Goal: Task Accomplishment & Management: Use online tool/utility

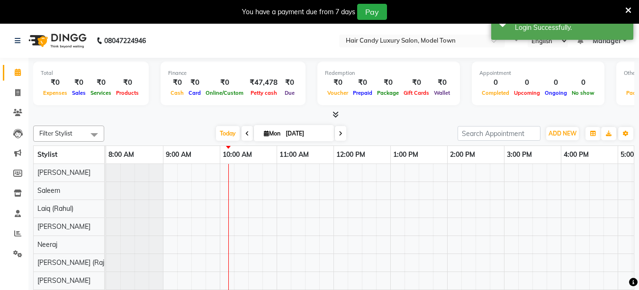
select select "en"
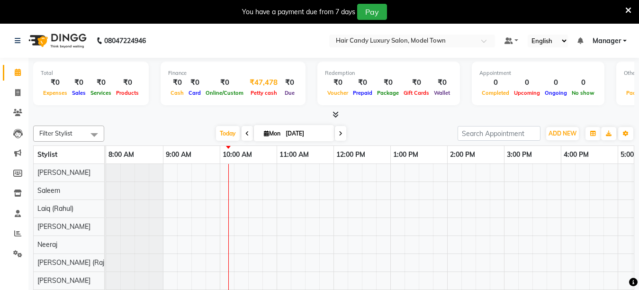
click at [277, 93] on span "Petty cash" at bounding box center [263, 93] width 31 height 7
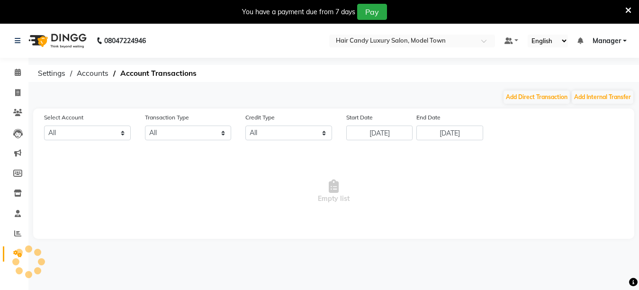
select select "3553"
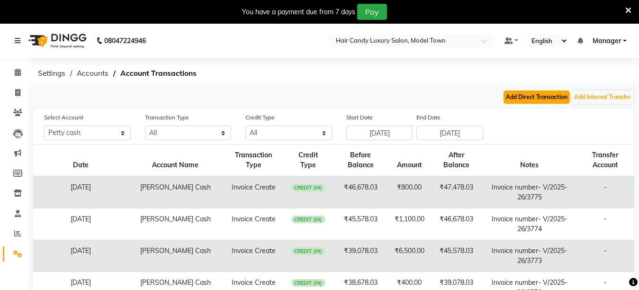
click at [506, 98] on button "Add Direct Transaction" at bounding box center [537, 97] width 66 height 13
select select "direct"
select select "3553"
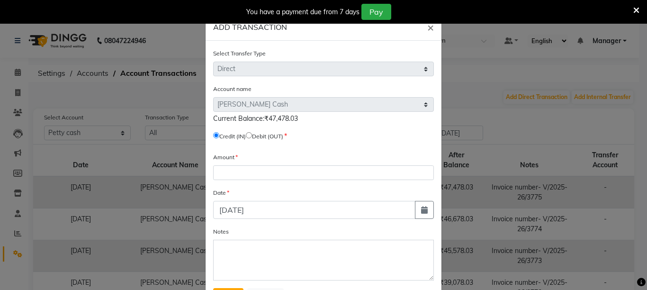
click at [248, 138] on span "Debit (OUT)" at bounding box center [264, 136] width 37 height 9
click at [252, 135] on input "radio" at bounding box center [249, 135] width 6 height 6
radio input "true"
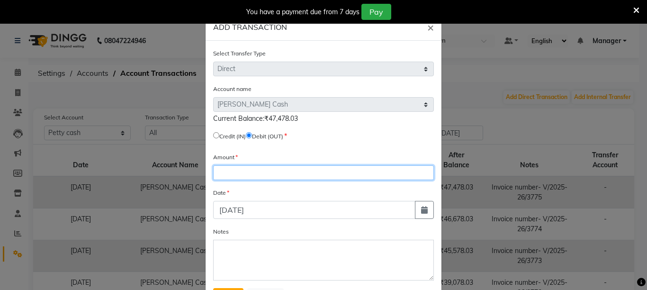
click at [245, 171] on input "number" at bounding box center [323, 172] width 221 height 15
type input "47478"
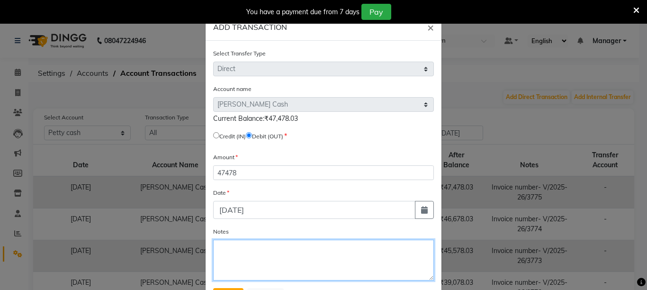
click at [223, 243] on textarea "Notes" at bounding box center [323, 260] width 221 height 41
type textarea "Bank Deposit"
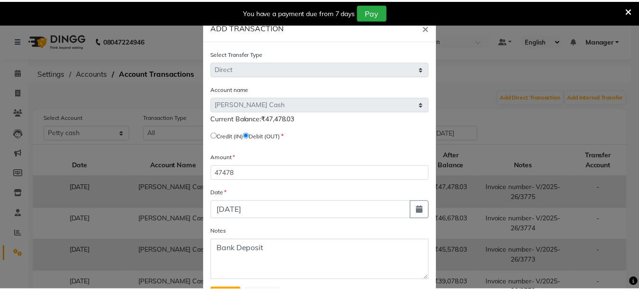
scroll to position [45, 0]
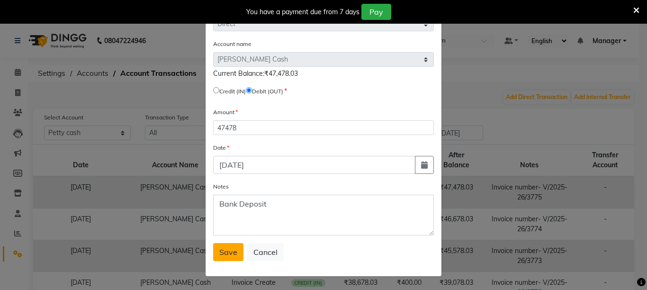
click at [232, 249] on span "Save" at bounding box center [228, 251] width 18 height 9
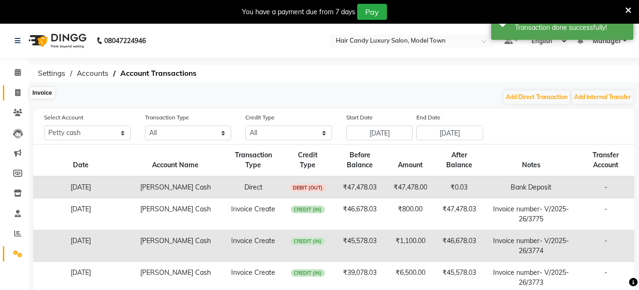
click at [15, 92] on icon at bounding box center [17, 92] width 5 height 7
select select "service"
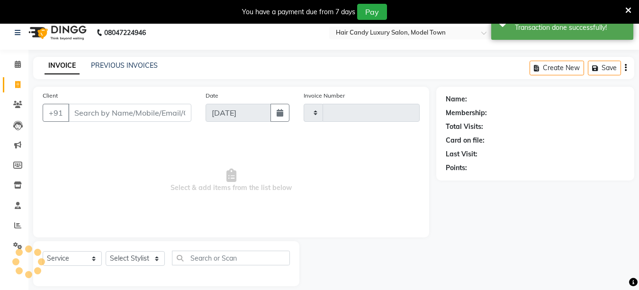
scroll to position [24, 0]
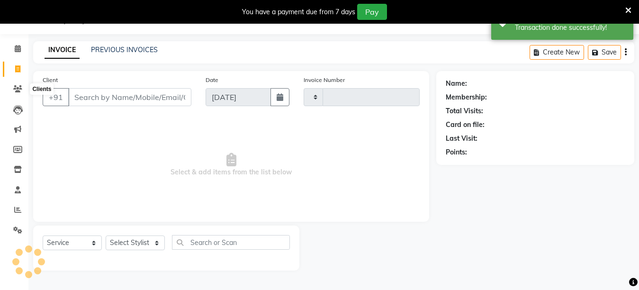
type input "3776"
select select "4716"
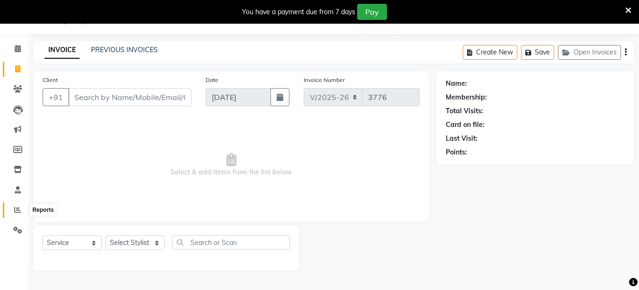
click at [16, 213] on icon at bounding box center [17, 209] width 7 height 7
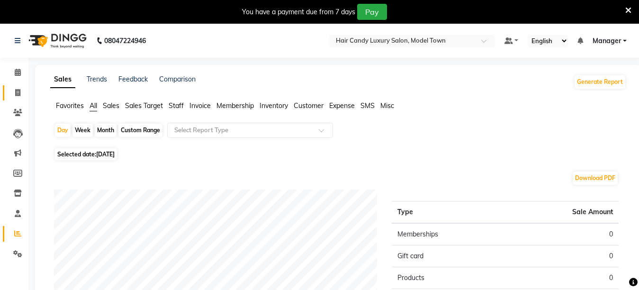
click at [9, 91] on link "Invoice" at bounding box center [14, 93] width 23 height 16
select select "service"
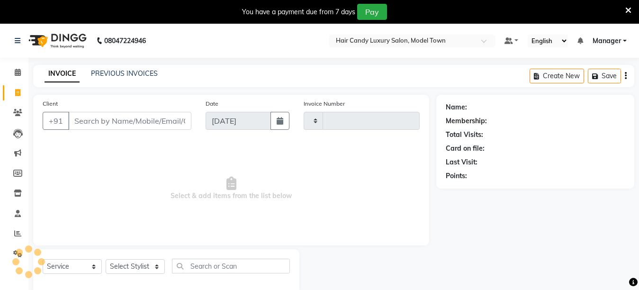
type input "3776"
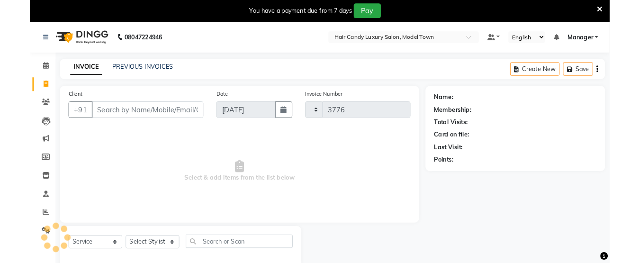
scroll to position [24, 0]
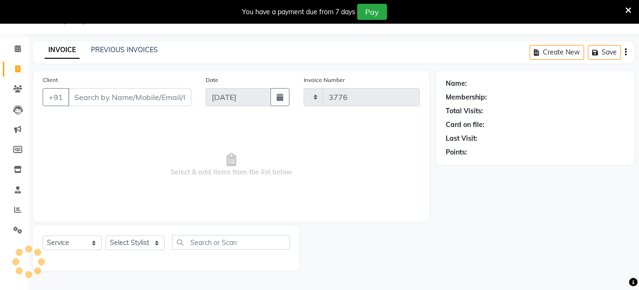
select select "4716"
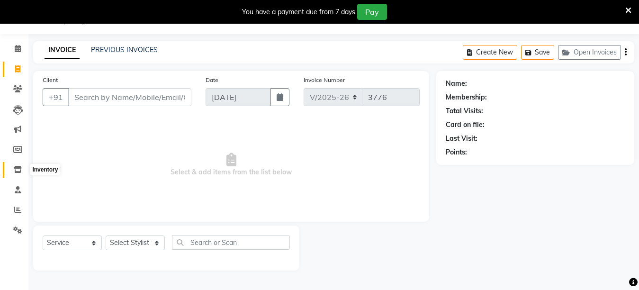
click at [18, 165] on span at bounding box center [17, 169] width 17 height 11
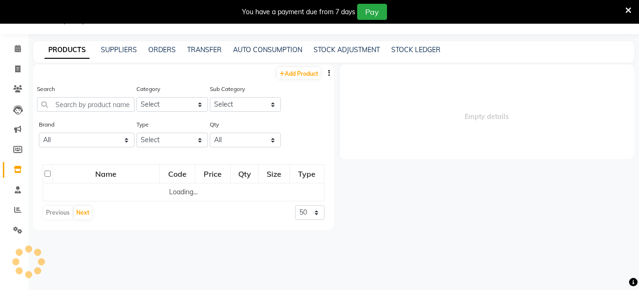
select select
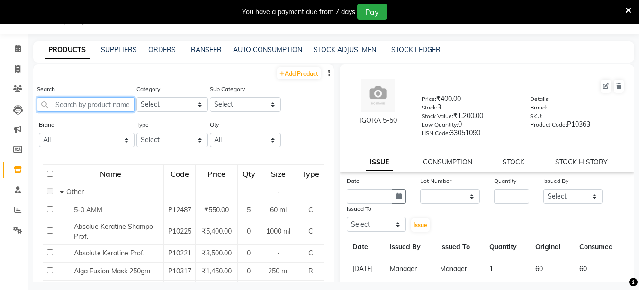
click at [93, 102] on input "text" at bounding box center [86, 104] width 98 height 15
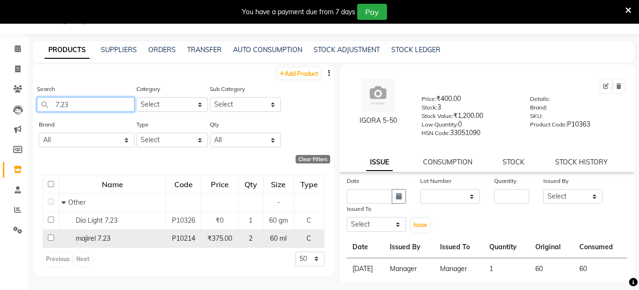
type input "7.23"
click at [100, 240] on span "majirel 7.23" at bounding box center [93, 238] width 35 height 9
select select
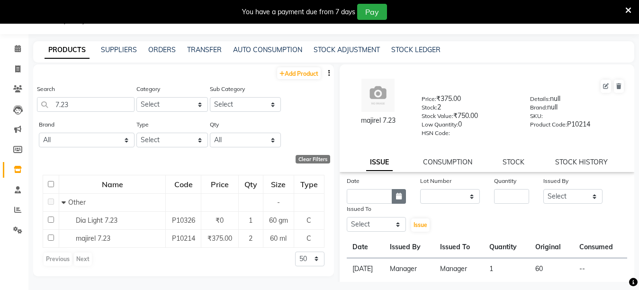
click at [399, 197] on icon "button" at bounding box center [399, 196] width 6 height 7
select select "9"
select select "2025"
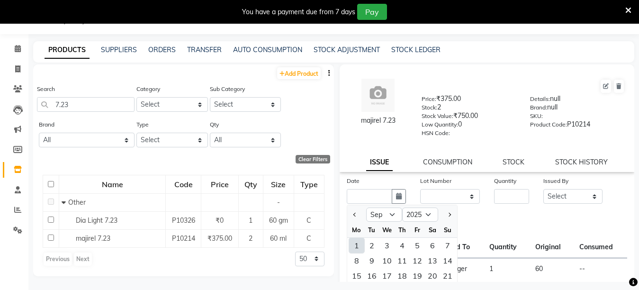
click at [352, 246] on div "1" at bounding box center [356, 245] width 15 height 15
type input "[DATE]"
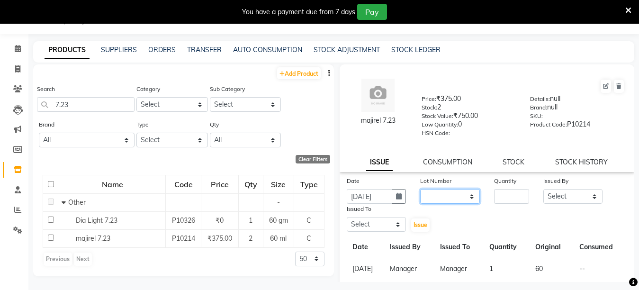
click at [437, 198] on select "None" at bounding box center [450, 196] width 60 height 15
select select "0: null"
click at [420, 189] on select "None" at bounding box center [450, 196] width 60 height 15
click at [501, 191] on input "number" at bounding box center [511, 196] width 35 height 15
type input "1"
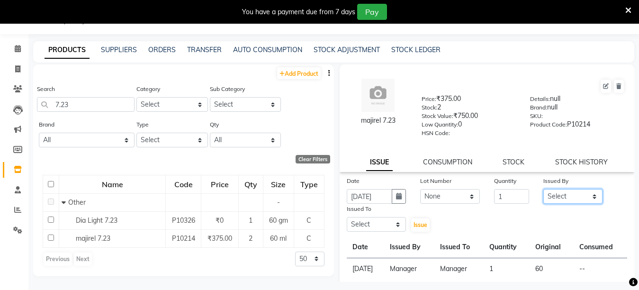
click at [564, 197] on select "Select Aakib Anas Anuradha Izhar Laiq (Rahul) Manager Neeraj parul Pawan Prakas…" at bounding box center [574, 196] width 60 height 15
select select "28446"
click at [544, 189] on select "Select Aakib Anas Anuradha Izhar Laiq (Rahul) Manager Neeraj parul Pawan Prakas…" at bounding box center [574, 196] width 60 height 15
click at [370, 219] on select "Select Aakib Anas Anuradha Izhar Laiq (Rahul) Manager Neeraj parul Pawan Prakas…" at bounding box center [377, 224] width 60 height 15
select select "28446"
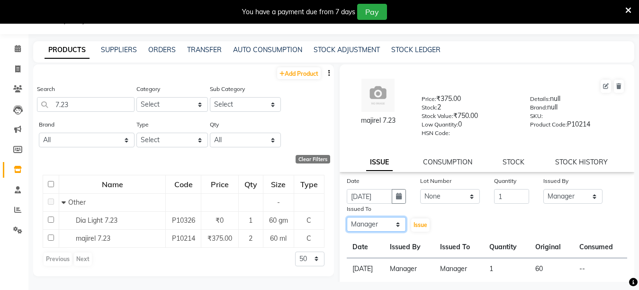
click at [347, 217] on select "Select Aakib Anas Anuradha Izhar Laiq (Rahul) Manager Neeraj parul Pawan Prakas…" at bounding box center [377, 224] width 60 height 15
click at [425, 227] on span "Issue" at bounding box center [421, 224] width 14 height 7
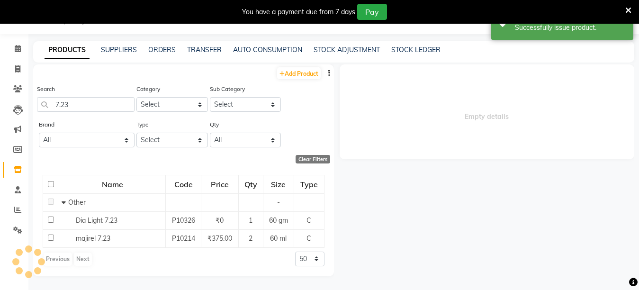
select select
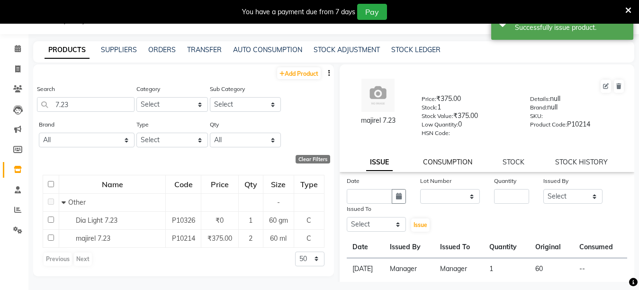
click at [446, 158] on link "CONSUMPTION" at bounding box center [447, 162] width 49 height 9
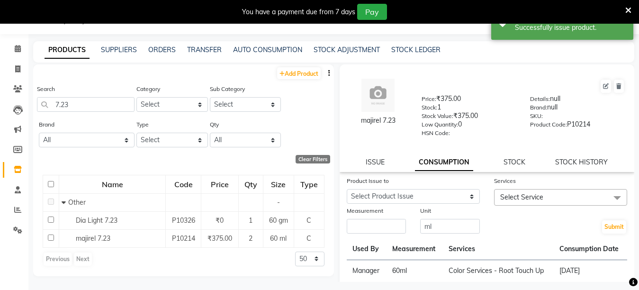
click at [440, 188] on div "Product Issue to" at bounding box center [413, 182] width 133 height 13
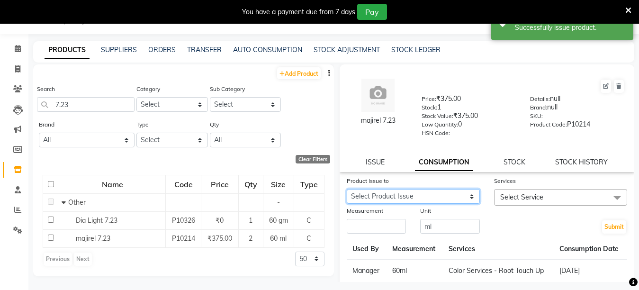
click at [439, 191] on select "Select Product Issue 2025-09-01, Issued to: Manager, Balance: 60 2025-08-27, Is…" at bounding box center [413, 196] width 133 height 15
select select "1197350"
click at [347, 189] on select "Select Product Issue 2025-09-01, Issued to: Manager, Balance: 60 2025-08-27, Is…" at bounding box center [413, 196] width 133 height 15
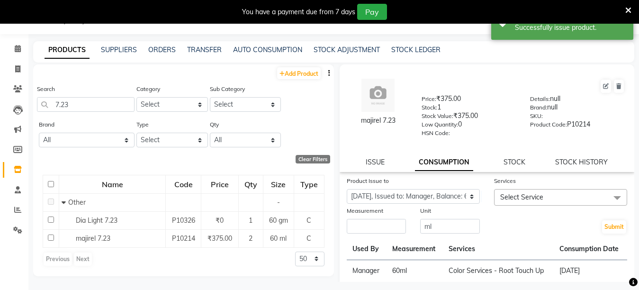
click at [498, 202] on span "Select Service" at bounding box center [560, 197] width 133 height 17
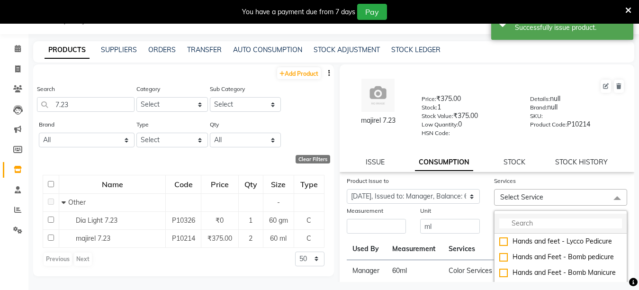
click at [522, 224] on input "multiselect-search" at bounding box center [561, 223] width 123 height 10
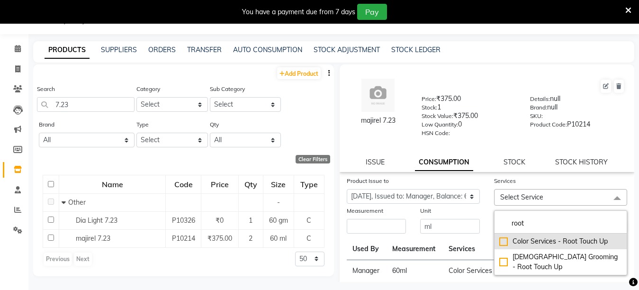
type input "root"
click at [495, 242] on li "Color Services - Root Touch Up" at bounding box center [561, 242] width 132 height 16
checkbox input "true"
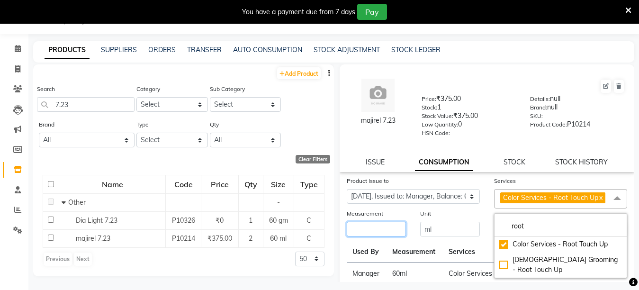
click at [403, 237] on div "Measurement" at bounding box center [377, 223] width 74 height 29
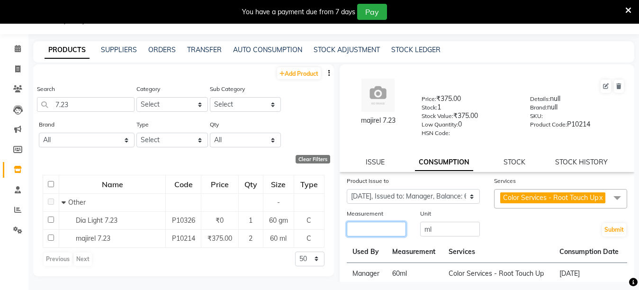
click at [403, 237] on input "number" at bounding box center [377, 229] width 60 height 15
type input "60"
click at [610, 237] on button "Submit" at bounding box center [614, 229] width 24 height 13
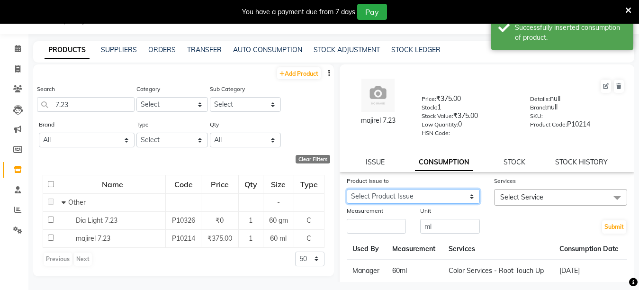
click at [406, 198] on select "Select Product Issue 2025-08-27, Issued to: Manager, Balance: 60" at bounding box center [413, 196] width 133 height 15
select select "1185648"
click at [347, 189] on select "Select Product Issue 2025-08-27, Issued to: Manager, Balance: 60" at bounding box center [413, 196] width 133 height 15
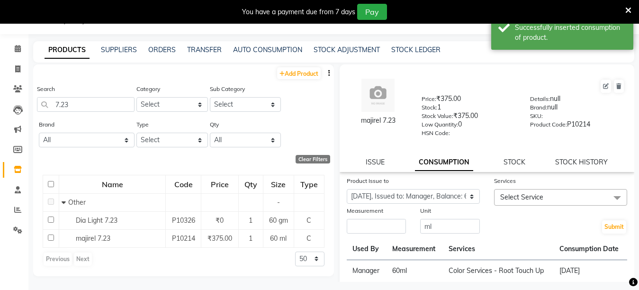
click at [503, 203] on span "Select Service" at bounding box center [560, 197] width 133 height 17
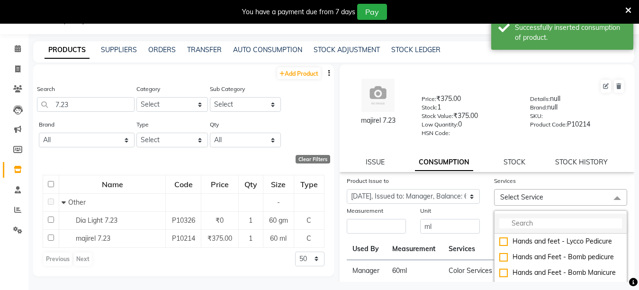
click at [503, 223] on input "multiselect-search" at bounding box center [561, 223] width 123 height 10
type input "m"
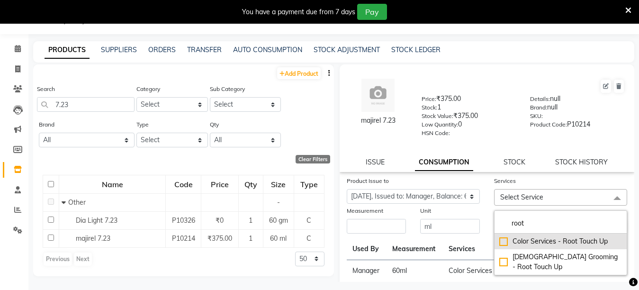
type input "root"
click at [500, 242] on div "Color Services - Root Touch Up" at bounding box center [561, 242] width 123 height 10
checkbox input "true"
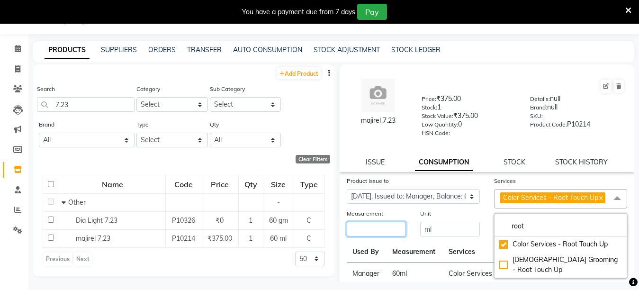
click at [386, 237] on input "number" at bounding box center [377, 229] width 60 height 15
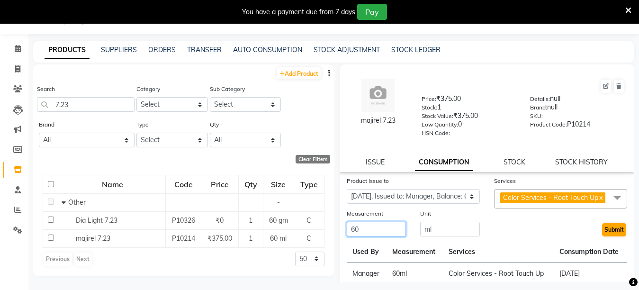
type input "60"
click at [607, 237] on button "Submit" at bounding box center [614, 229] width 24 height 13
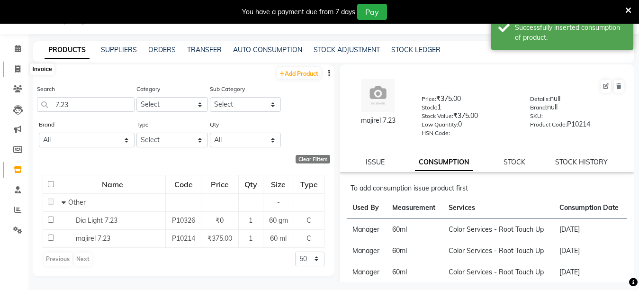
click at [17, 69] on icon at bounding box center [17, 68] width 5 height 7
select select "service"
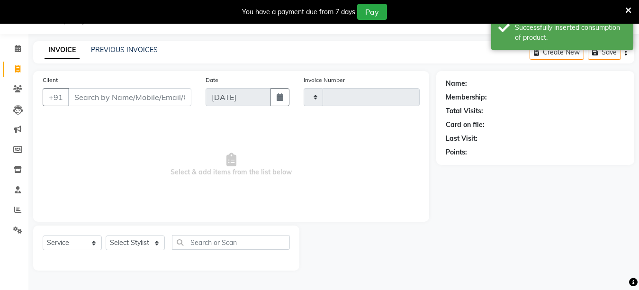
type input "3776"
select select "4716"
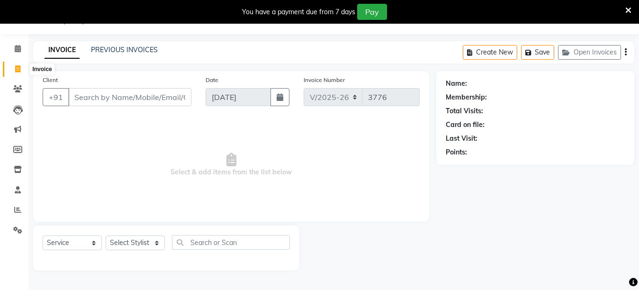
click at [20, 71] on icon at bounding box center [17, 68] width 5 height 7
select select "service"
select select "4716"
type input "3776"
click at [14, 209] on icon at bounding box center [17, 209] width 7 height 7
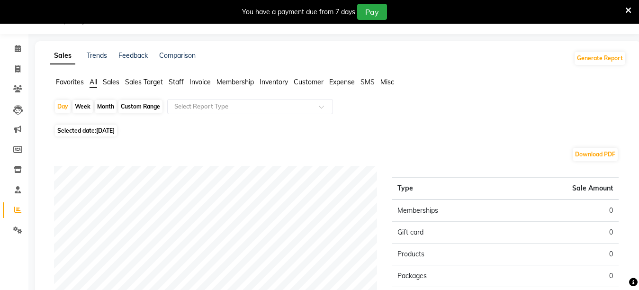
click at [264, 82] on span "Inventory" at bounding box center [274, 82] width 28 height 9
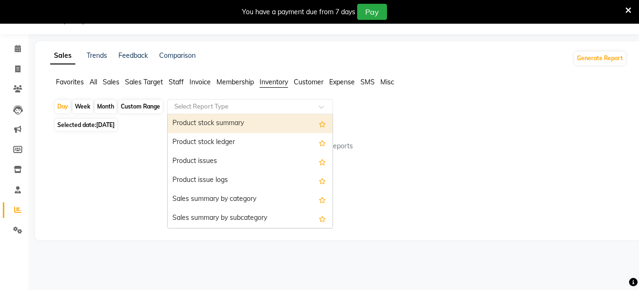
click at [251, 106] on input "text" at bounding box center [241, 106] width 136 height 9
click at [241, 122] on div "Product stock summary" at bounding box center [250, 123] width 165 height 19
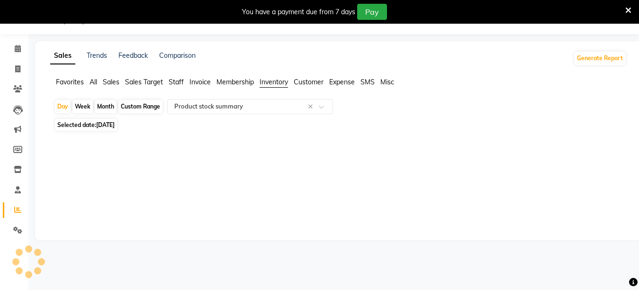
click at [109, 121] on span "Selected date: 01-09-2025" at bounding box center [86, 125] width 62 height 12
select select "9"
select select "2025"
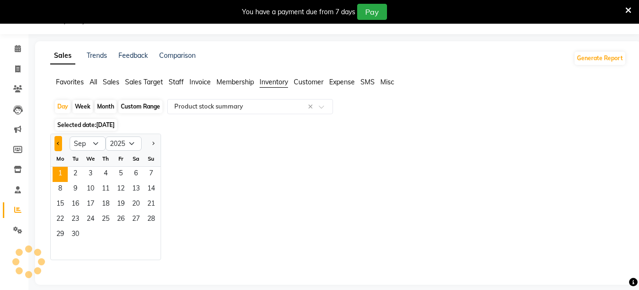
select select "full_report"
select select "csv"
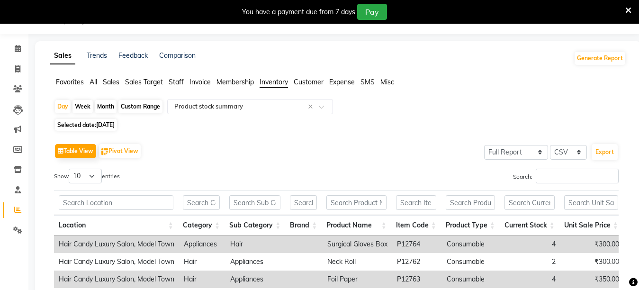
click at [94, 124] on span "Selected date: 01-09-2025" at bounding box center [86, 125] width 62 height 12
select select "9"
select select "2025"
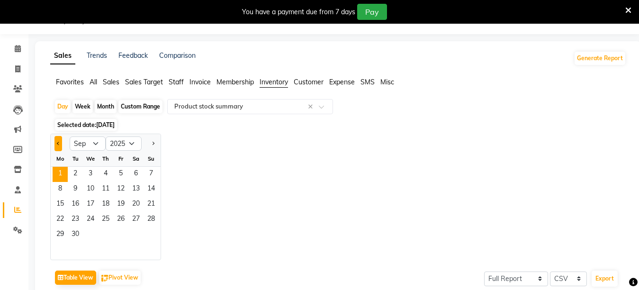
click at [58, 146] on button "Previous month" at bounding box center [59, 143] width 8 height 15
select select "8"
click at [120, 177] on span "1" at bounding box center [120, 174] width 15 height 15
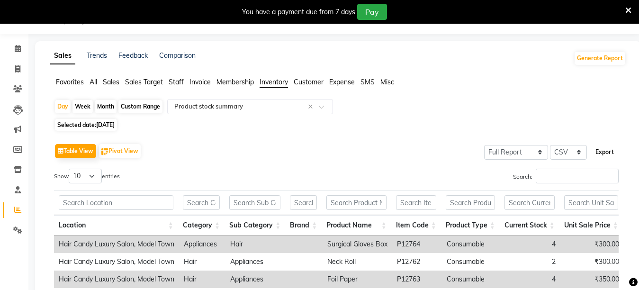
click at [603, 150] on button "Export" at bounding box center [605, 152] width 26 height 16
click at [108, 118] on div "Day Week Month Custom Range Select Report Type × Product stock summary × Select…" at bounding box center [338, 279] width 576 height 360
click at [105, 123] on span "01-08-2025" at bounding box center [105, 124] width 18 height 7
select select "8"
select select "2025"
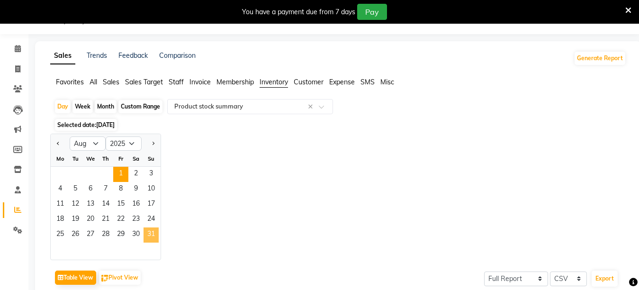
click at [144, 236] on span "31" at bounding box center [151, 234] width 15 height 15
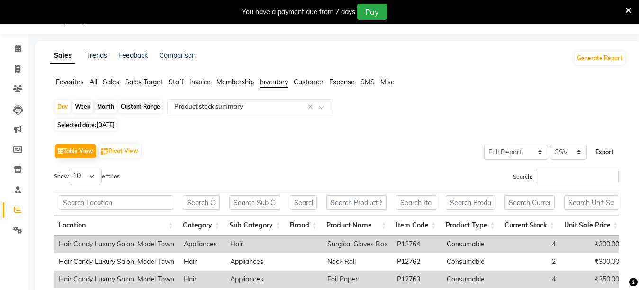
click at [600, 152] on button "Export" at bounding box center [605, 152] width 26 height 16
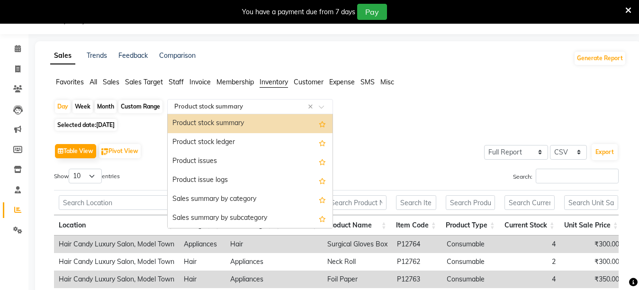
click at [211, 107] on input "text" at bounding box center [241, 106] width 136 height 9
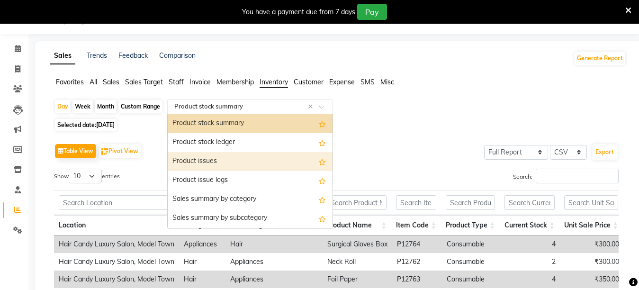
click at [207, 164] on div "Product issues" at bounding box center [250, 161] width 165 height 19
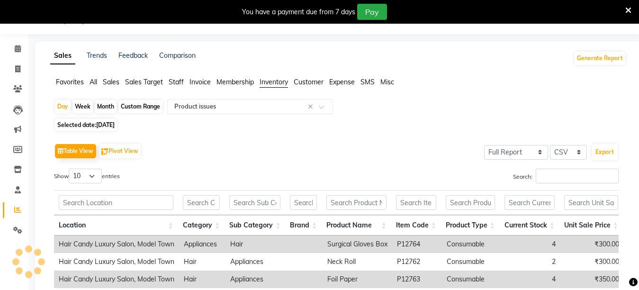
click at [115, 127] on span "31-08-2025" at bounding box center [105, 124] width 18 height 7
select select "8"
select select "2025"
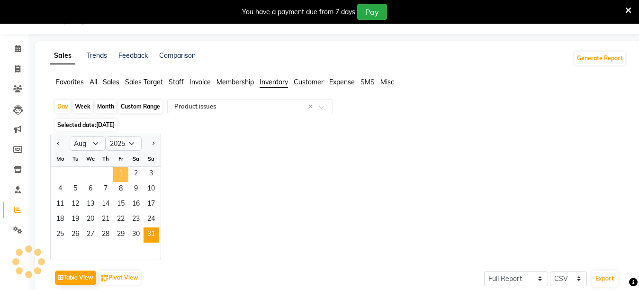
click at [123, 173] on span "1" at bounding box center [120, 174] width 15 height 15
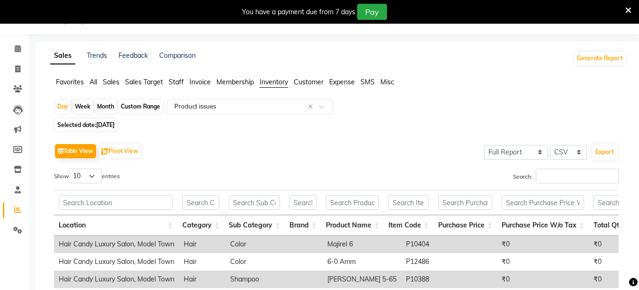
click at [115, 124] on span "01-08-2025" at bounding box center [105, 124] width 18 height 7
select select "8"
select select "2025"
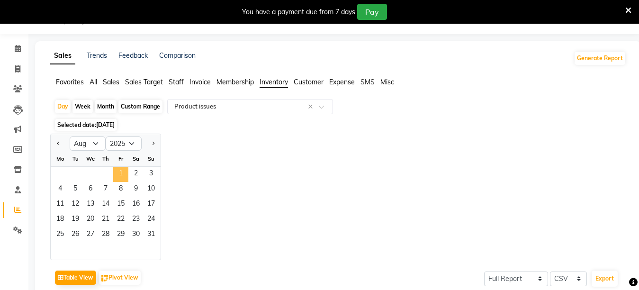
click at [118, 178] on span "1" at bounding box center [120, 174] width 15 height 15
click at [141, 105] on div "Custom Range" at bounding box center [140, 106] width 44 height 13
select select "8"
select select "2025"
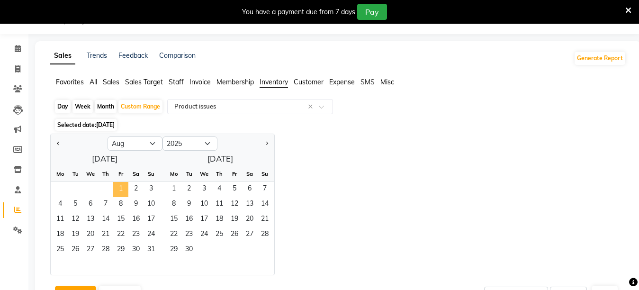
click at [118, 187] on span "1" at bounding box center [120, 189] width 15 height 15
click at [145, 246] on span "31" at bounding box center [151, 250] width 15 height 15
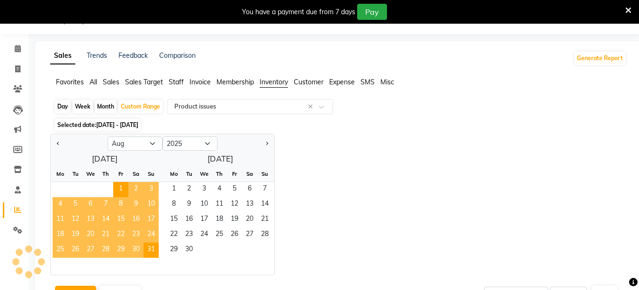
click at [325, 211] on div "Jan Feb Mar Apr May Jun Jul Aug Sep Oct Nov Dec 2015 2016 2017 2018 2019 2020 2…" at bounding box center [338, 205] width 576 height 142
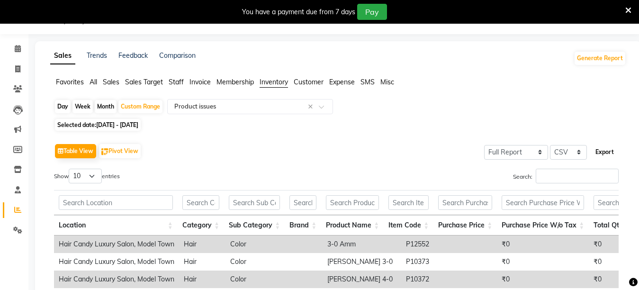
click at [611, 154] on button "Export" at bounding box center [605, 152] width 26 height 16
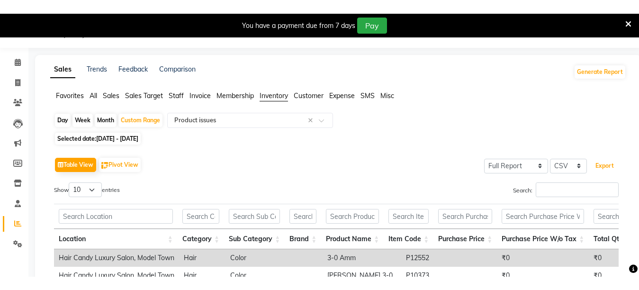
scroll to position [56, 0]
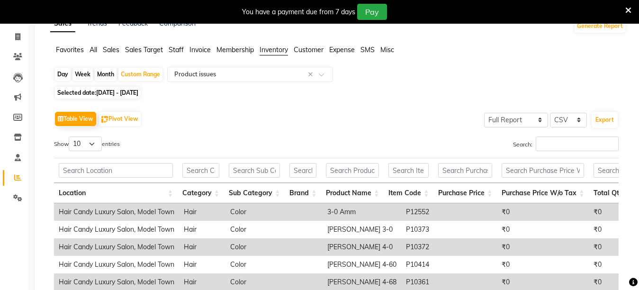
click at [628, 11] on icon at bounding box center [629, 10] width 6 height 9
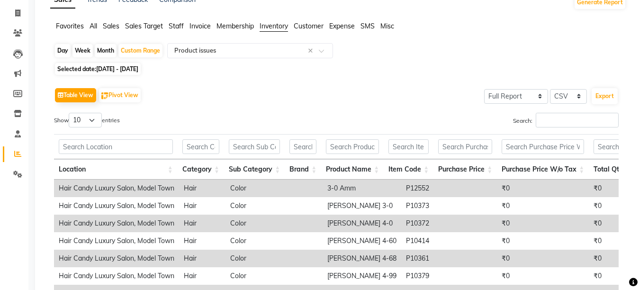
click at [106, 29] on span "Sales" at bounding box center [111, 26] width 17 height 9
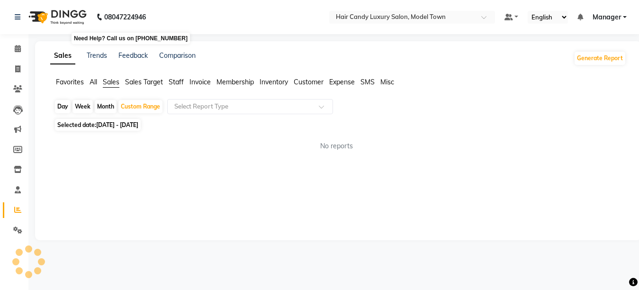
scroll to position [0, 0]
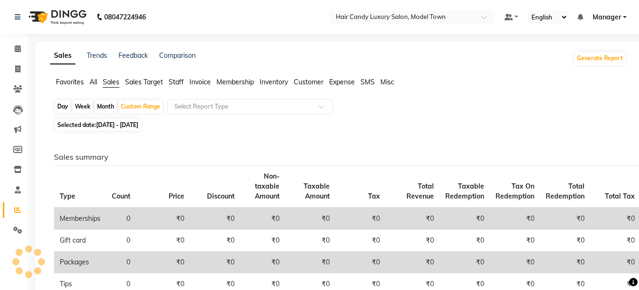
click at [100, 105] on div "Month" at bounding box center [106, 106] width 22 height 13
select select "8"
select select "2025"
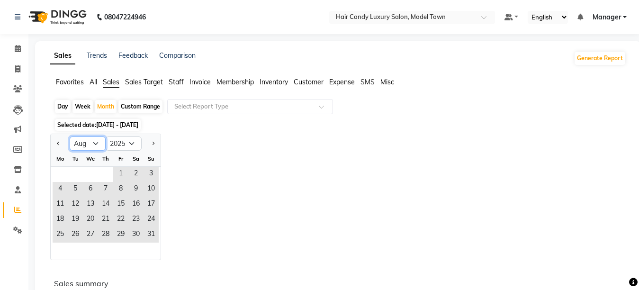
click at [91, 151] on select "Jan Feb Mar Apr May Jun Jul Aug Sep Oct Nov Dec" at bounding box center [88, 143] width 36 height 14
click at [70, 136] on select "Jan Feb Mar Apr May Jun Jul Aug Sep Oct Nov Dec" at bounding box center [88, 143] width 36 height 14
click at [123, 173] on span "1" at bounding box center [120, 174] width 15 height 15
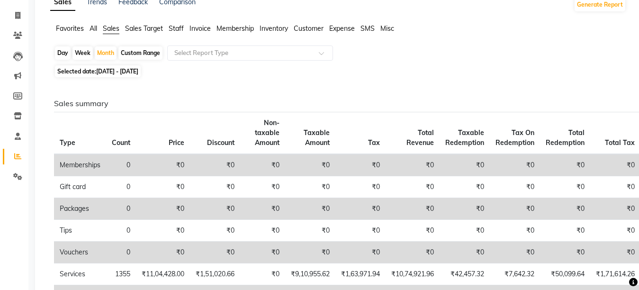
scroll to position [16, 0]
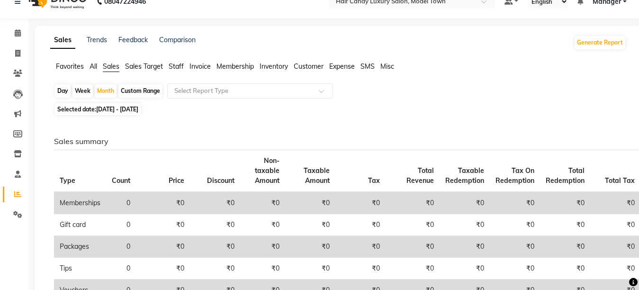
click at [170, 63] on span "Staff" at bounding box center [176, 66] width 15 height 9
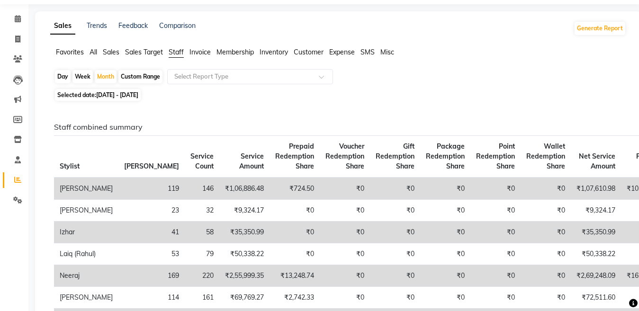
scroll to position [0, 0]
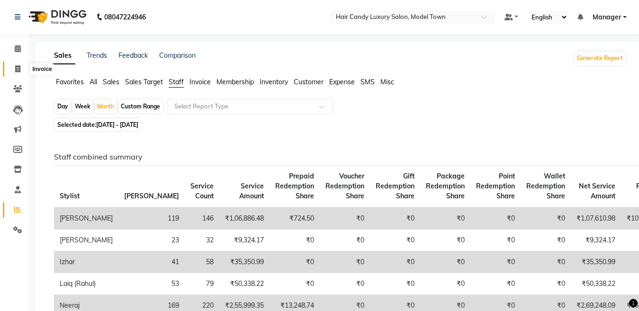
click at [18, 72] on icon at bounding box center [17, 68] width 5 height 7
select select "service"
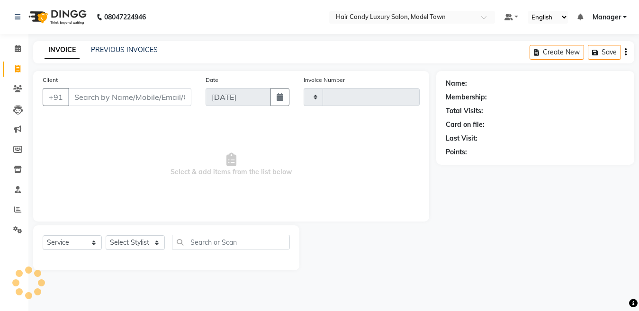
type input "3776"
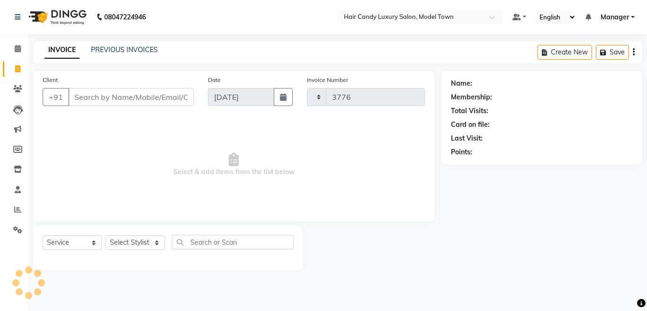
select select "4716"
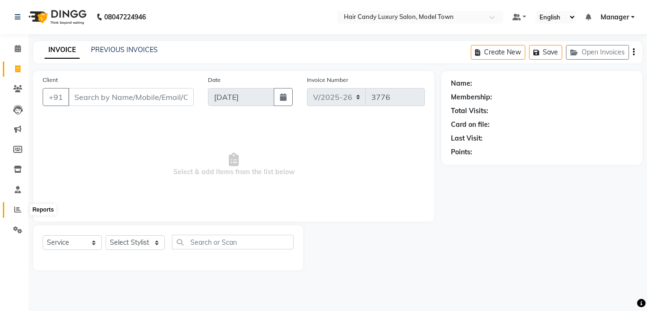
click at [12, 209] on span at bounding box center [17, 210] width 17 height 11
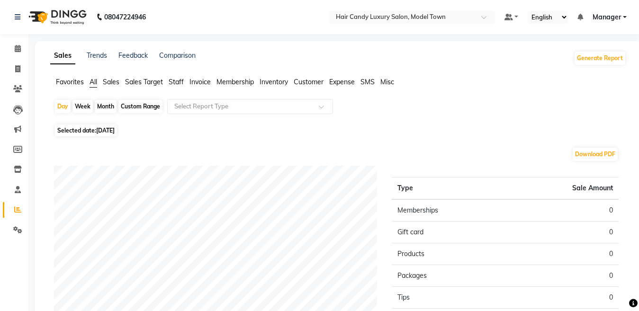
click at [99, 105] on div "Month" at bounding box center [106, 106] width 22 height 13
select select "9"
select select "2025"
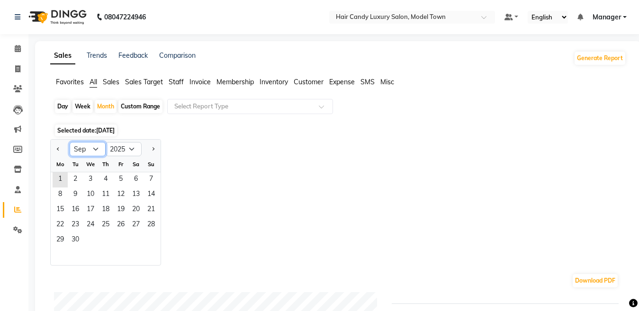
click at [93, 152] on select "Jan Feb Mar Apr May Jun Jul Aug Sep Oct Nov Dec" at bounding box center [88, 149] width 36 height 14
select select "8"
click at [70, 142] on select "Jan Feb Mar Apr May Jun Jul Aug Sep Oct Nov Dec" at bounding box center [88, 149] width 36 height 14
click at [120, 174] on span "1" at bounding box center [120, 180] width 15 height 15
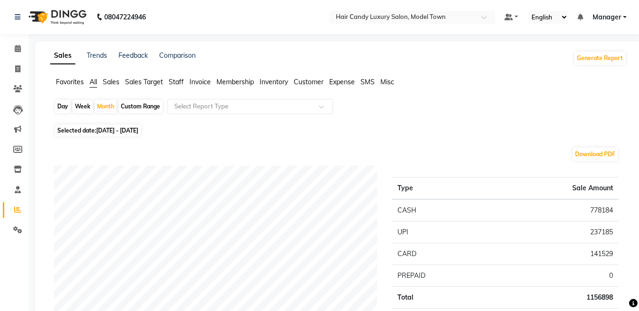
click at [181, 82] on span "Staff" at bounding box center [176, 82] width 15 height 9
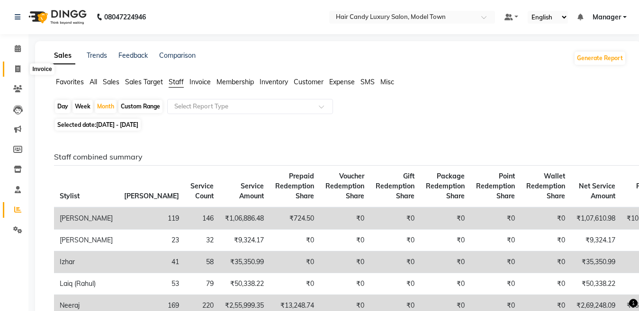
click at [18, 68] on icon at bounding box center [17, 68] width 5 height 7
select select "service"
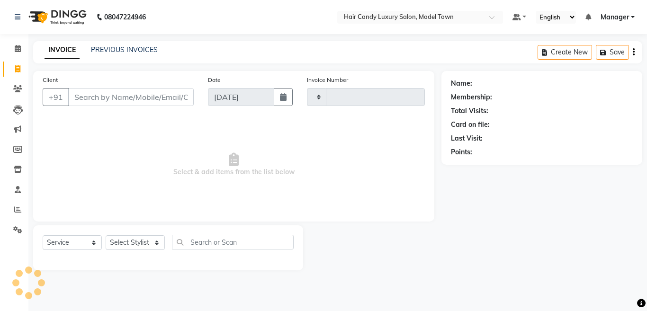
type input "3776"
select select "4716"
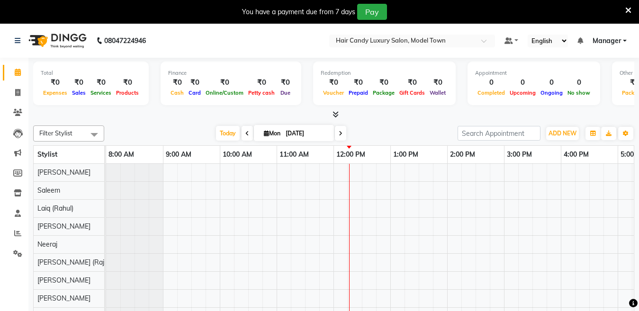
click at [629, 9] on icon at bounding box center [629, 10] width 6 height 9
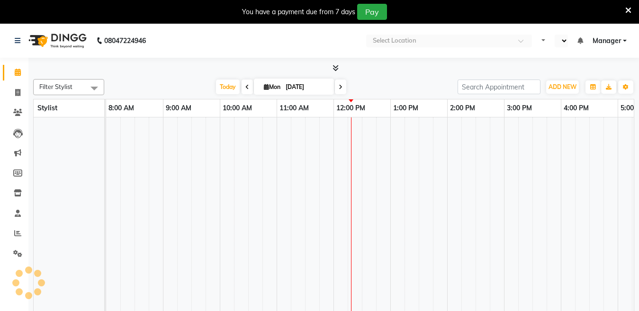
select select "en"
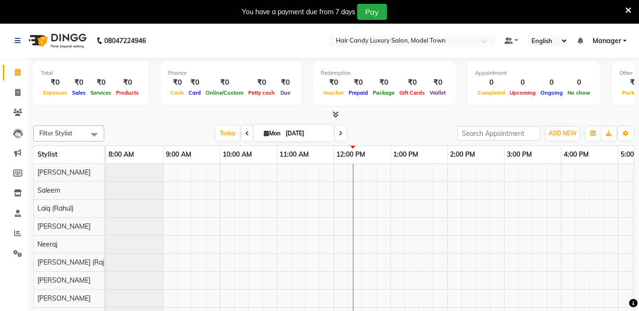
click at [79, 44] on img at bounding box center [56, 40] width 65 height 27
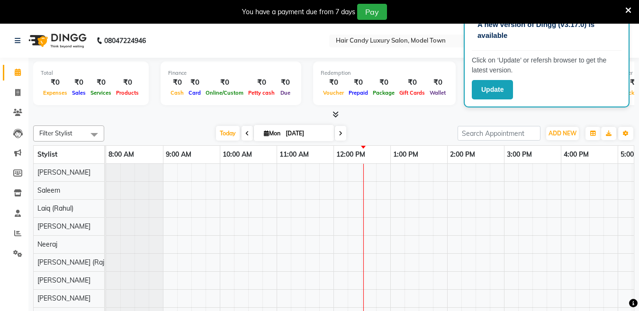
click at [469, 91] on div "A new version of Dingg (v3.17.0) is available Click on ‘Update’ or refersh brow…" at bounding box center [547, 58] width 166 height 98
click at [486, 93] on button "Update" at bounding box center [492, 89] width 41 height 19
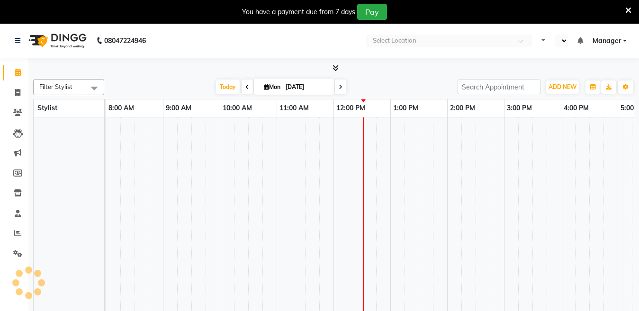
select select "en"
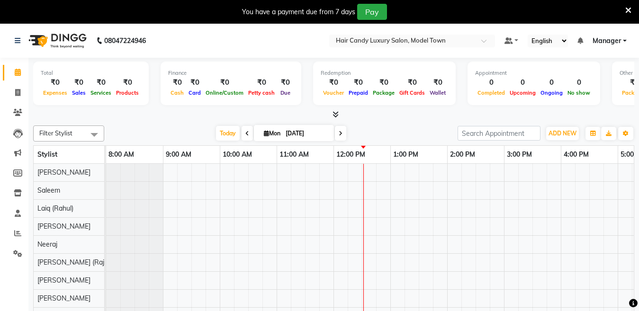
click at [632, 8] on div "You have a payment due from 7 days Pay" at bounding box center [319, 12] width 639 height 24
click at [630, 10] on icon at bounding box center [629, 10] width 6 height 9
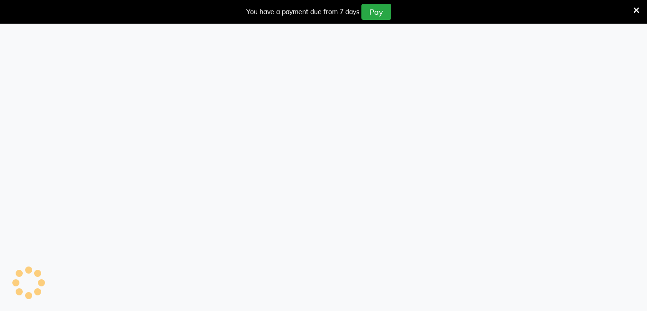
select select "service"
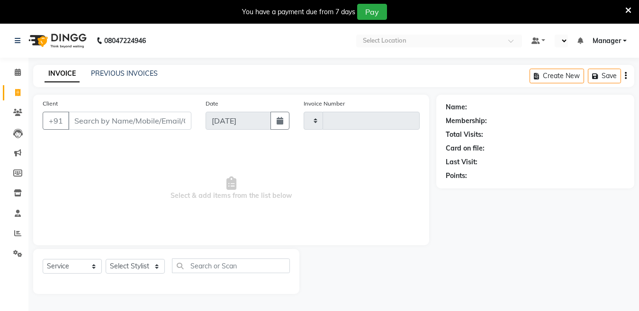
select select "en"
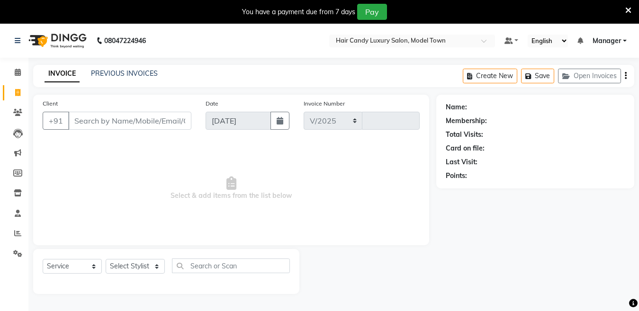
select select "4716"
type input "3776"
click at [628, 12] on icon at bounding box center [629, 10] width 6 height 9
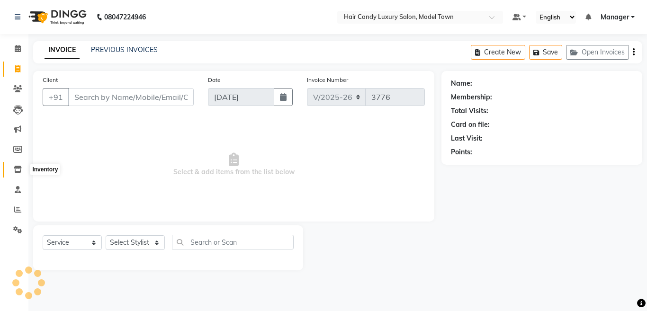
click at [20, 166] on icon at bounding box center [18, 169] width 8 height 7
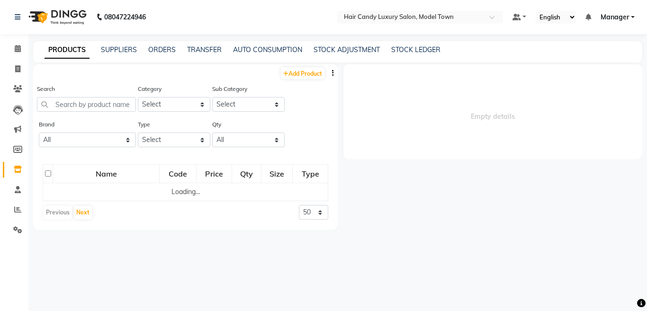
select select
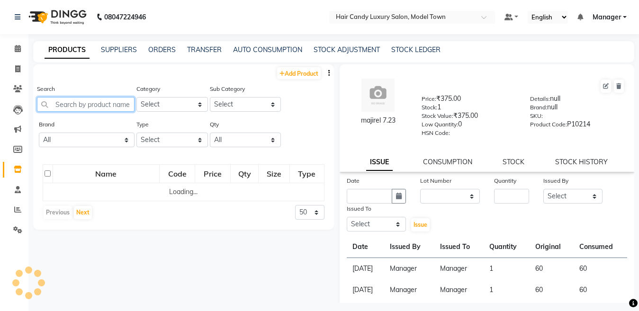
click at [93, 106] on input "text" at bounding box center [86, 104] width 98 height 15
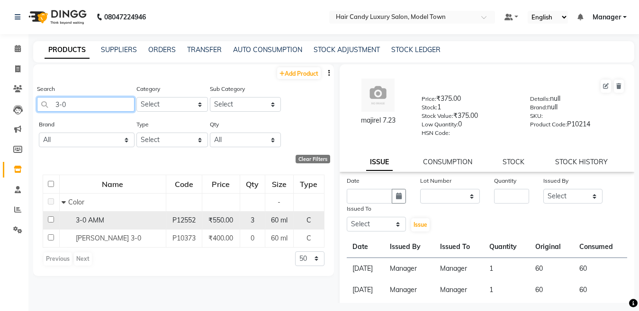
type input "3-0"
click at [52, 219] on input "checkbox" at bounding box center [51, 220] width 6 height 6
checkbox input "true"
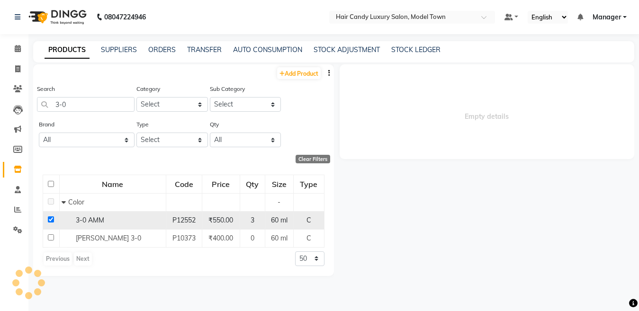
select select
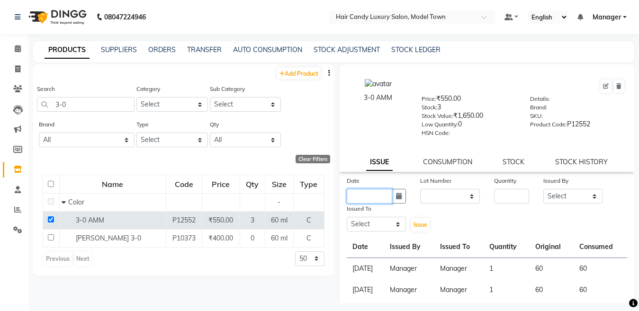
click at [377, 199] on input "text" at bounding box center [370, 196] width 46 height 15
select select "9"
select select "2025"
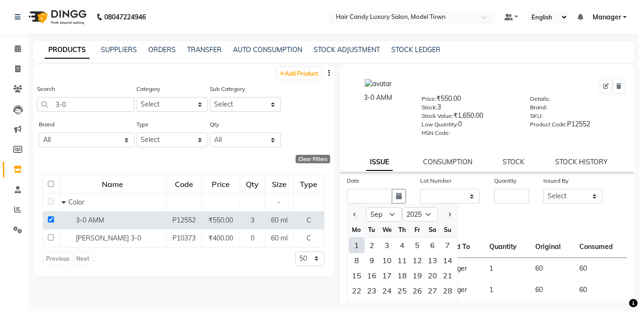
click at [354, 247] on div "1" at bounding box center [356, 245] width 15 height 15
type input "[DATE]"
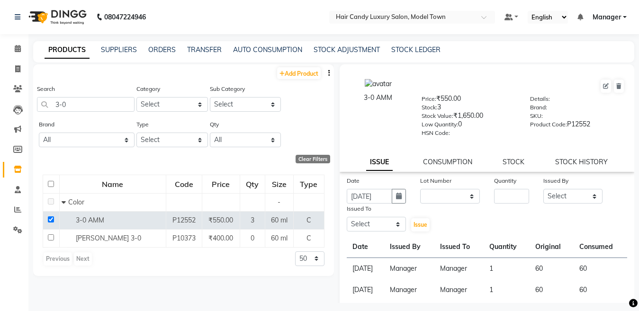
drag, startPoint x: 437, startPoint y: 207, endPoint x: 441, endPoint y: 200, distance: 7.2
click at [438, 206] on div "Date 01-09-2025 Lot Number None Quantity Issued By Select Aakib Anas Anuradha I…" at bounding box center [487, 204] width 295 height 57
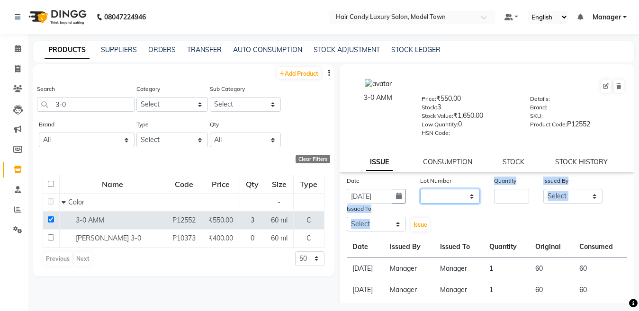
click at [441, 200] on select "None" at bounding box center [450, 196] width 60 height 15
select select "0: null"
click at [420, 189] on select "None" at bounding box center [450, 196] width 60 height 15
click at [517, 195] on input "number" at bounding box center [511, 196] width 35 height 15
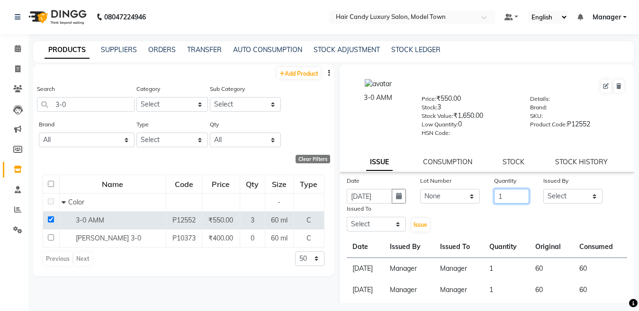
type input "1"
click at [567, 195] on select "Select Aakib Anas Anuradha Izhar Laiq (Rahul) Manager Neeraj parul Pawan Prakas…" at bounding box center [574, 196] width 60 height 15
select select "28446"
click at [544, 189] on select "Select Aakib Anas Anuradha Izhar Laiq (Rahul) Manager Neeraj parul Pawan Prakas…" at bounding box center [574, 196] width 60 height 15
click at [378, 217] on div "Issued To" at bounding box center [377, 210] width 60 height 13
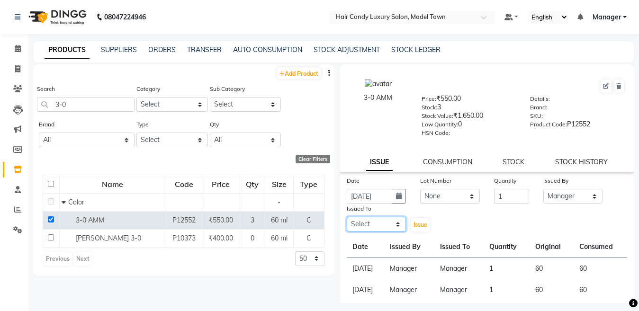
click at [374, 224] on select "Select Aakib Anas Anuradha Izhar Laiq (Rahul) Manager Neeraj parul Pawan Prakas…" at bounding box center [377, 224] width 60 height 15
select select "28446"
click at [347, 217] on select "Select Aakib Anas Anuradha Izhar Laiq (Rahul) Manager Neeraj parul Pawan Prakas…" at bounding box center [377, 224] width 60 height 15
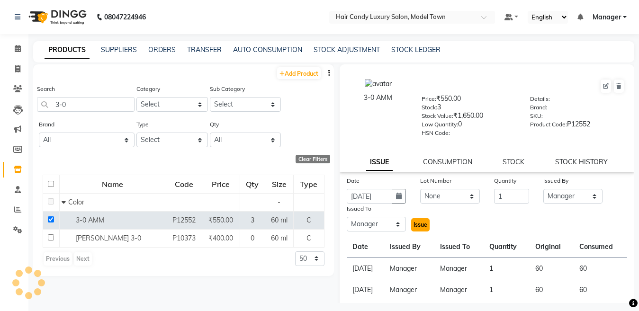
click at [416, 221] on span "Issue" at bounding box center [421, 224] width 14 height 7
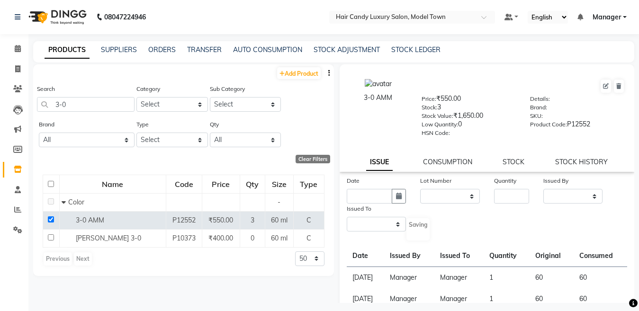
select select
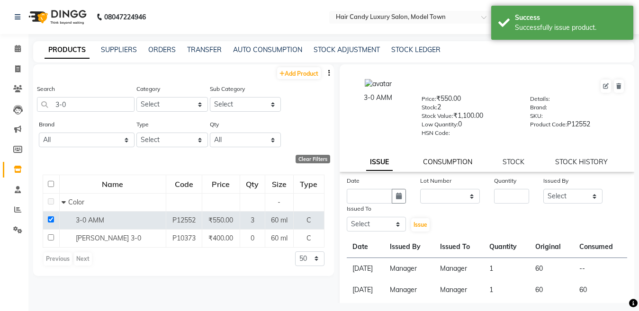
click at [442, 164] on link "CONSUMPTION" at bounding box center [447, 162] width 49 height 9
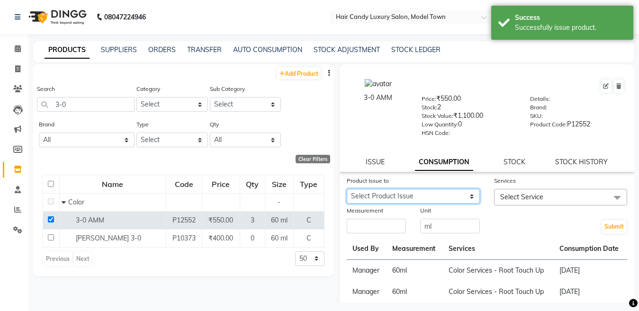
click at [423, 196] on select "Select Product Issue 2025-09-01, Issued to: Manager, Balance: 60" at bounding box center [413, 196] width 133 height 15
select select "1197518"
click at [347, 189] on select "Select Product Issue 2025-09-01, Issued to: Manager, Balance: 60" at bounding box center [413, 196] width 133 height 15
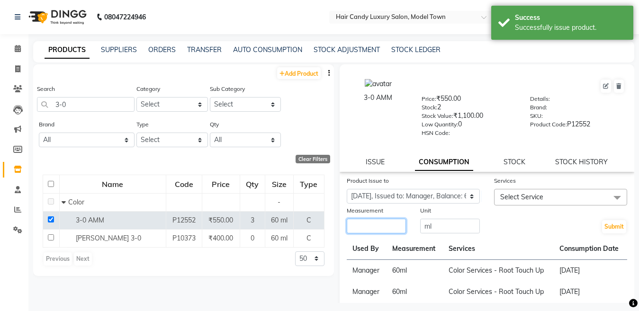
click at [387, 227] on input "number" at bounding box center [377, 226] width 60 height 15
type input "60"
click at [561, 205] on span "Select Service" at bounding box center [560, 197] width 133 height 17
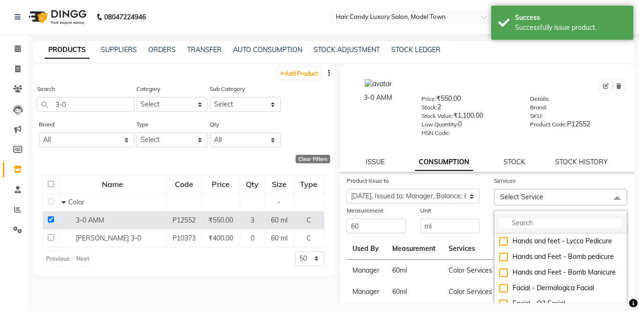
click at [526, 226] on input "multiselect-search" at bounding box center [561, 223] width 123 height 10
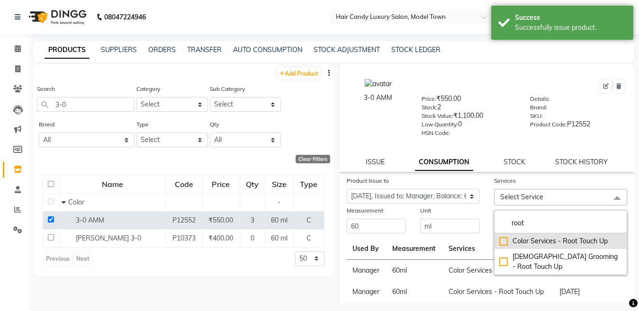
type input "root"
click at [500, 238] on div "Color Services - Root Touch Up" at bounding box center [561, 242] width 123 height 10
checkbox input "true"
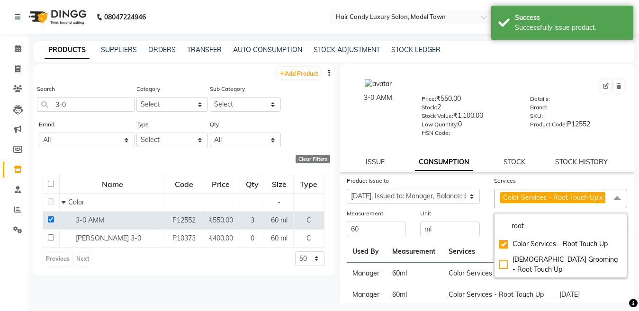
click at [480, 219] on div "Unit ml" at bounding box center [450, 223] width 74 height 29
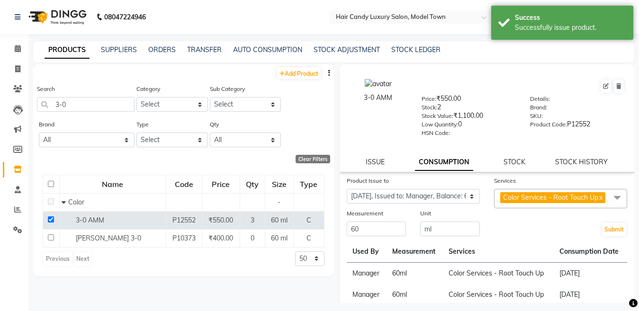
click at [593, 237] on div "Submit" at bounding box center [560, 223] width 147 height 29
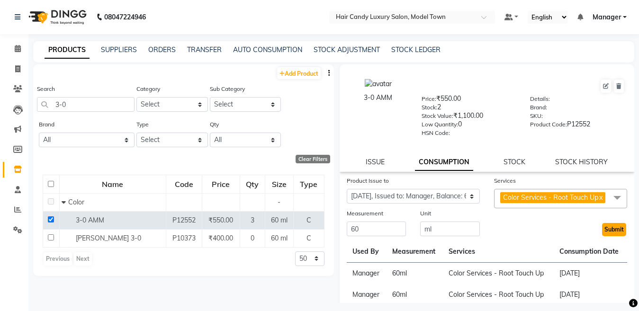
click at [602, 237] on button "Submit" at bounding box center [614, 229] width 24 height 13
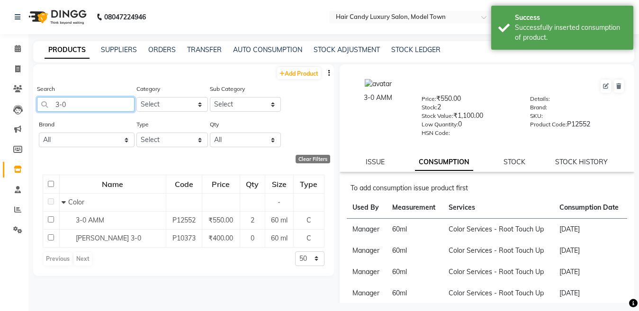
drag, startPoint x: 103, startPoint y: 105, endPoint x: 0, endPoint y: 111, distance: 103.0
click at [0, 111] on app-home "08047224946 Select Location × Hair Candy Luxury Salon, Model Town Default Panel…" at bounding box center [319, 159] width 639 height 318
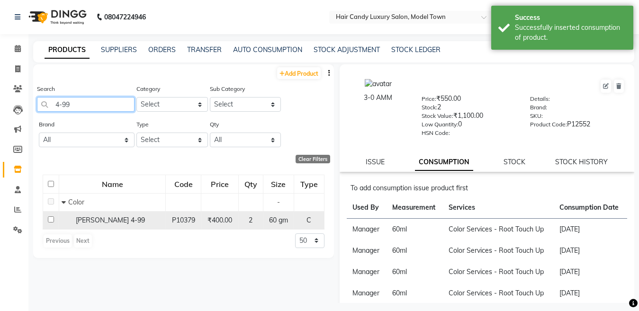
type input "4-99"
click at [49, 221] on input "checkbox" at bounding box center [51, 220] width 6 height 6
checkbox input "true"
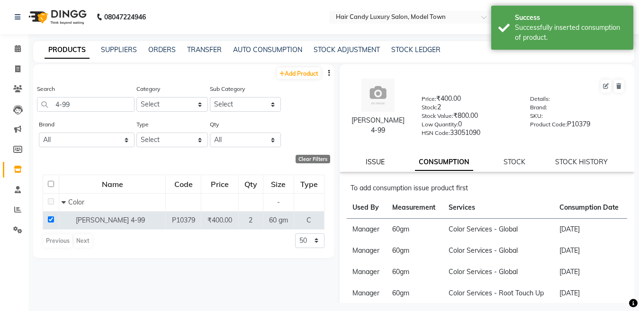
click at [374, 160] on link "ISSUE" at bounding box center [375, 162] width 19 height 9
select select
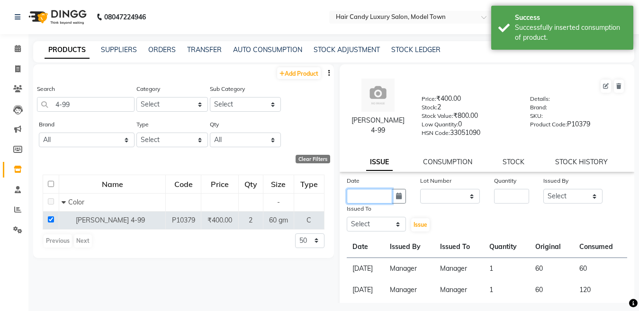
click at [381, 196] on input "text" at bounding box center [370, 196] width 46 height 15
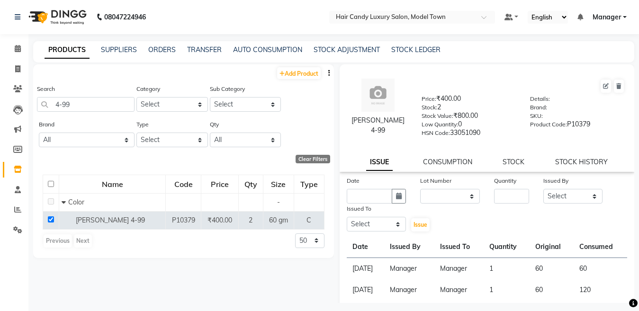
select select "9"
select select "2025"
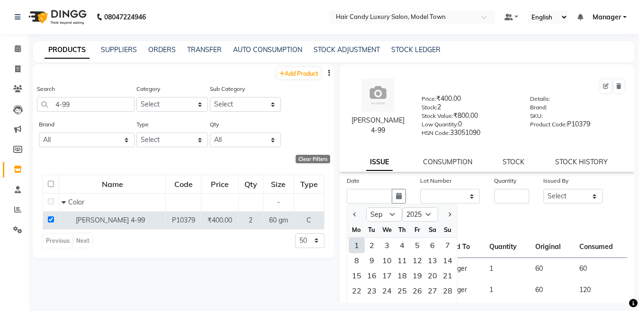
click at [356, 245] on div "1" at bounding box center [356, 245] width 15 height 15
type input "[DATE]"
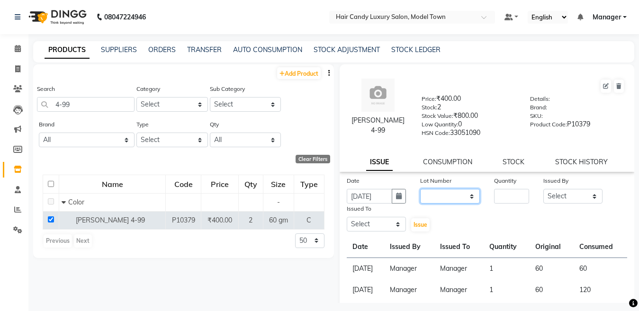
click at [460, 197] on select "None" at bounding box center [450, 196] width 60 height 15
select select "0: null"
click at [420, 189] on select "None" at bounding box center [450, 196] width 60 height 15
click at [497, 200] on input "number" at bounding box center [511, 196] width 35 height 15
type input "1"
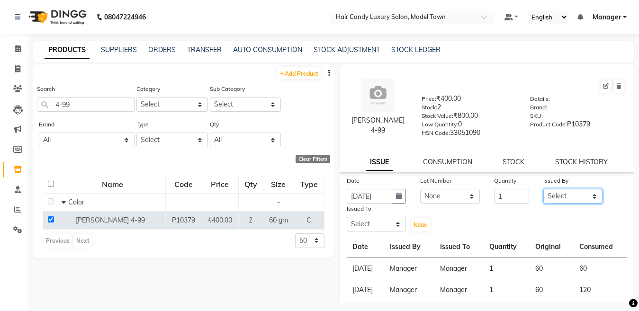
click at [567, 196] on select "Select Aakib Anas Anuradha Izhar Laiq (Rahul) Manager Neeraj parul Pawan Prakas…" at bounding box center [574, 196] width 60 height 15
select select "28446"
click at [544, 189] on select "Select Aakib Anas Anuradha Izhar Laiq (Rahul) Manager Neeraj parul Pawan Prakas…" at bounding box center [574, 196] width 60 height 15
click at [382, 225] on select "Select Aakib Anas Anuradha Izhar Laiq (Rahul) Manager Neeraj parul Pawan Prakas…" at bounding box center [377, 224] width 60 height 15
select select "28446"
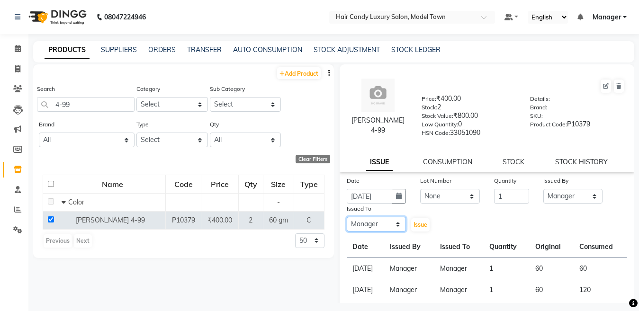
click at [347, 217] on select "Select Aakib Anas Anuradha Izhar Laiq (Rahul) Manager Neeraj parul Pawan Prakas…" at bounding box center [377, 224] width 60 height 15
click at [418, 227] on span "Issue" at bounding box center [421, 224] width 14 height 7
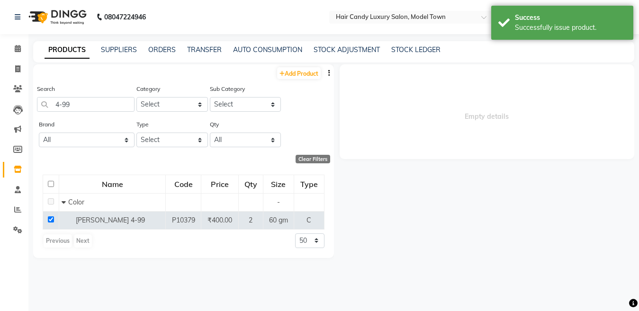
select select
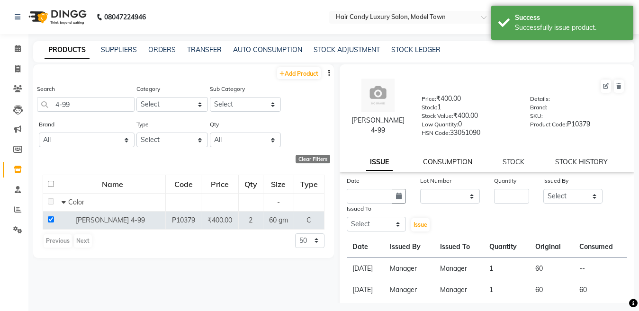
click at [446, 166] on link "CONSUMPTION" at bounding box center [447, 162] width 49 height 9
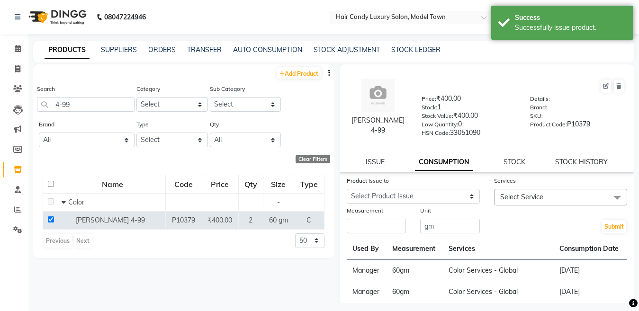
click at [387, 205] on div "Product Issue to Select Product Issue 2025-09-01, Issued to: Manager, Balance: …" at bounding box center [413, 191] width 147 height 30
click at [387, 200] on select "Select Product Issue 2025-09-01, Issued to: Manager, Balance: 60" at bounding box center [413, 196] width 133 height 15
select select "1197523"
click at [347, 189] on select "Select Product Issue 2025-09-01, Issued to: Manager, Balance: 60" at bounding box center [413, 196] width 133 height 15
click at [380, 224] on input "number" at bounding box center [377, 226] width 60 height 15
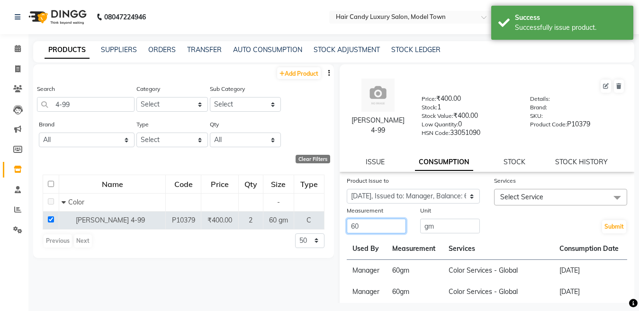
type input "60"
click at [559, 203] on span "Select Service" at bounding box center [560, 197] width 133 height 17
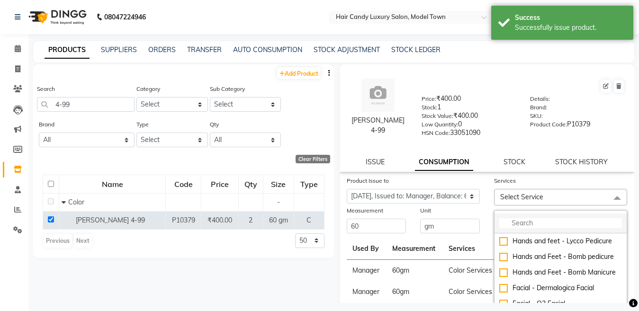
click at [534, 227] on input "multiselect-search" at bounding box center [561, 223] width 123 height 10
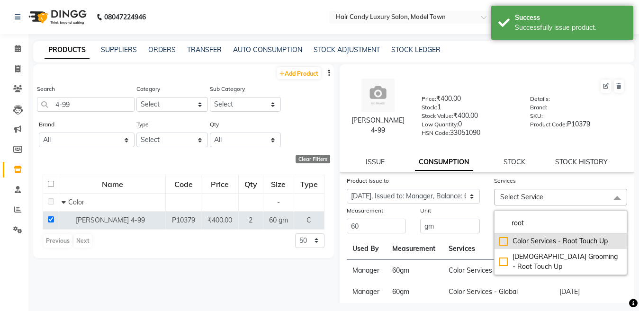
type input "root"
click at [500, 241] on div "Color Services - Root Touch Up" at bounding box center [561, 242] width 123 height 10
checkbox input "true"
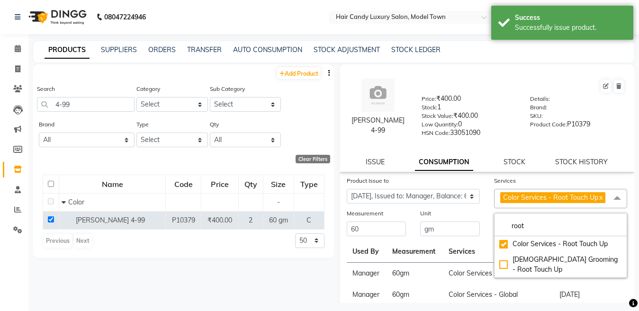
click at [476, 220] on div "Unit" at bounding box center [450, 215] width 60 height 13
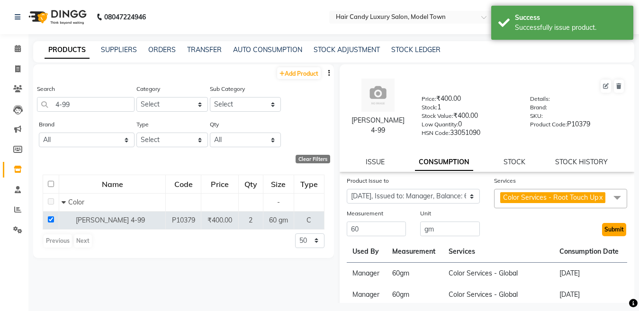
click at [606, 236] on button "Submit" at bounding box center [614, 229] width 24 height 13
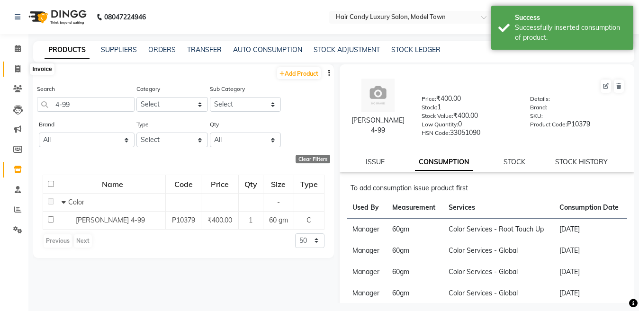
click at [16, 67] on icon at bounding box center [17, 68] width 5 height 7
select select "service"
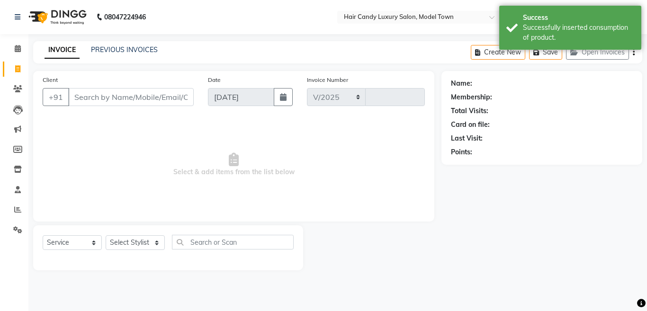
select select "4716"
type input "3776"
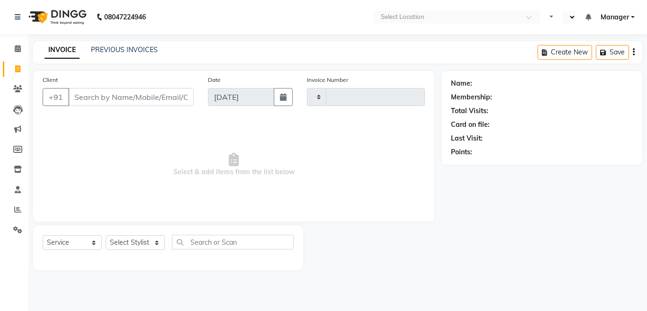
select select "service"
select select "en"
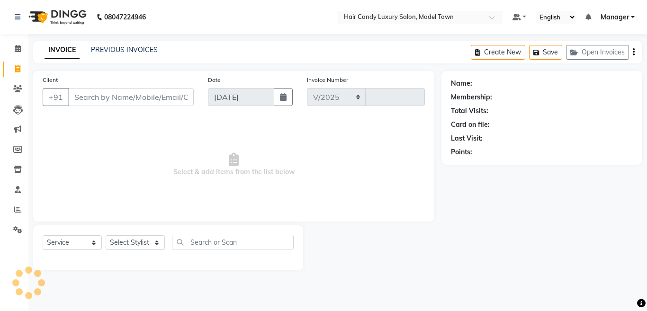
select select "4716"
type input "3776"
